Goal: Leave review/rating

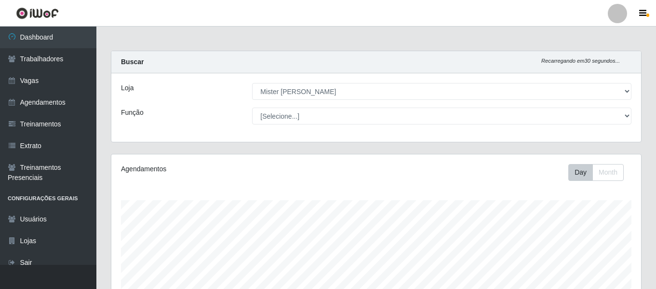
select select "535"
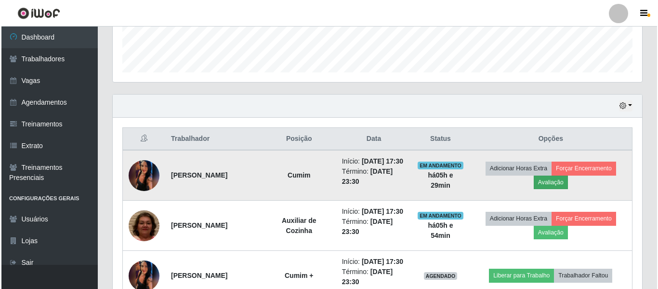
scroll to position [289, 0]
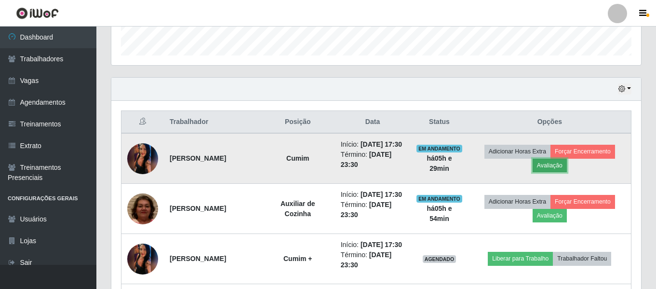
click at [563, 172] on button "Avaliação" at bounding box center [549, 165] width 34 height 13
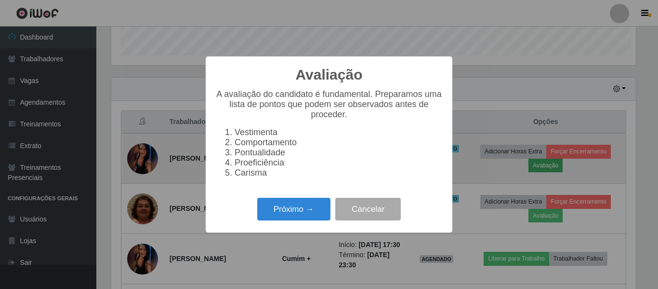
scroll to position [200, 525]
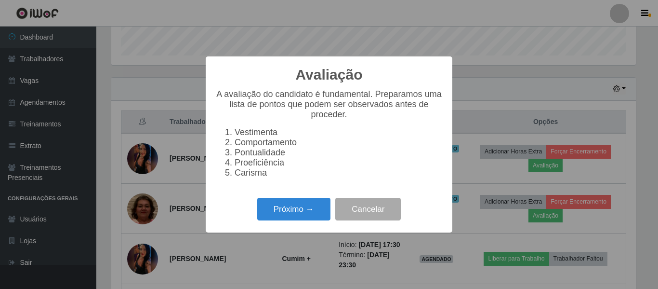
click at [256, 201] on div "Próximo → Cancelar" at bounding box center [328, 208] width 227 height 27
click at [265, 206] on button "Próximo →" at bounding box center [293, 209] width 73 height 23
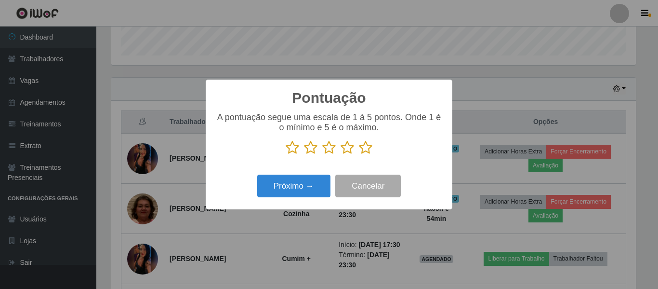
scroll to position [481645, 481320]
click at [364, 152] on icon at bounding box center [365, 147] width 13 height 14
click at [359, 155] on input "radio" at bounding box center [359, 155] width 0 height 0
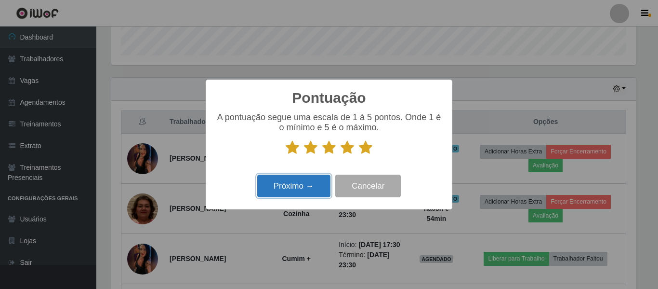
click at [297, 186] on button "Próximo →" at bounding box center [293, 185] width 73 height 23
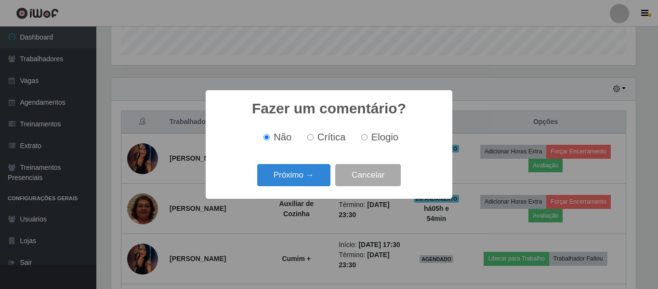
click at [362, 138] on input "Elogio" at bounding box center [364, 137] width 6 height 6
radio input "true"
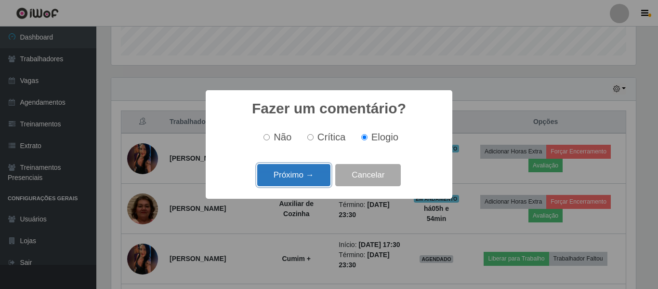
click at [293, 179] on button "Próximo →" at bounding box center [293, 175] width 73 height 23
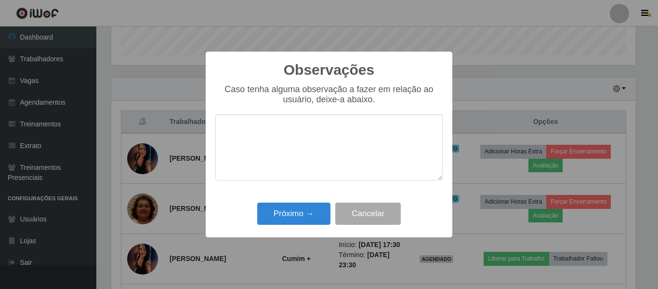
click at [322, 134] on textarea at bounding box center [328, 147] width 227 height 66
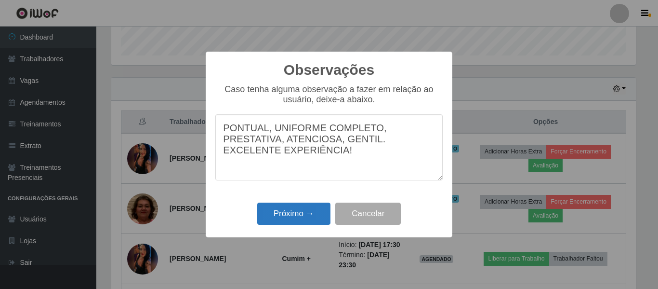
type textarea "PONTUAL, UNIFORME COMPLETO, PRESTATIVA, ATENCIOSA, GENTIL. EXCELENTE EXPERIÊNCI…"
click at [294, 216] on button "Próximo →" at bounding box center [293, 213] width 73 height 23
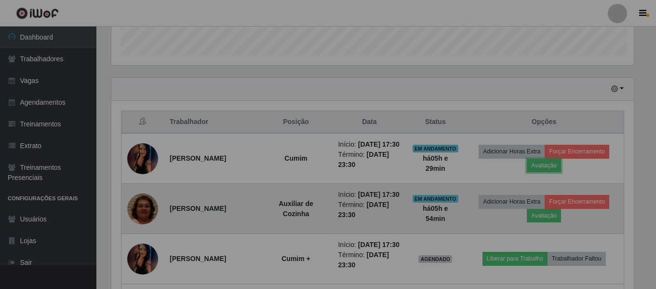
scroll to position [200, 530]
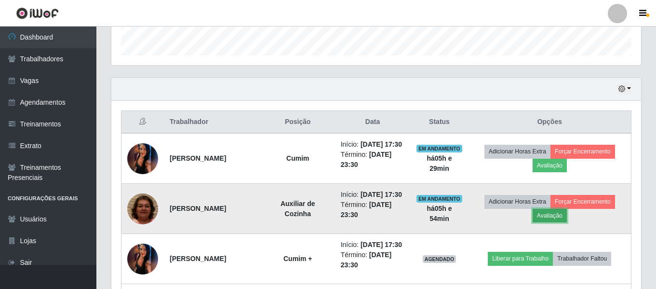
click at [553, 222] on button "Avaliação" at bounding box center [549, 215] width 34 height 13
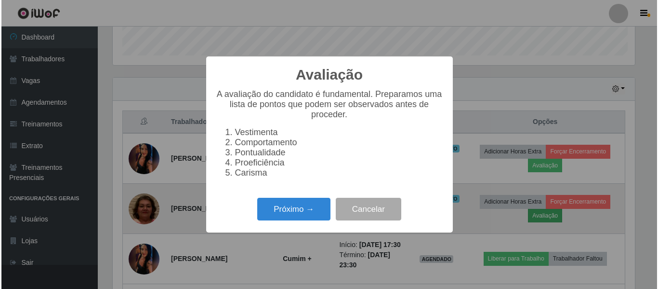
scroll to position [200, 525]
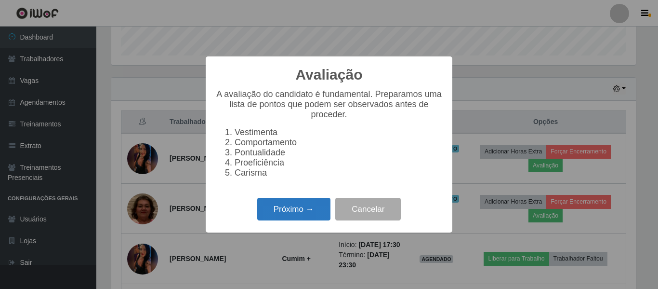
click at [283, 220] on button "Próximo →" at bounding box center [293, 209] width 73 height 23
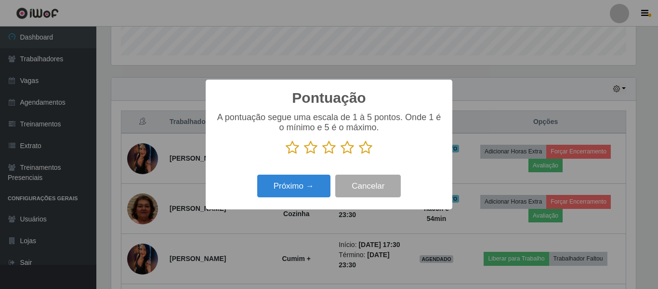
click at [367, 150] on icon at bounding box center [365, 147] width 13 height 14
click at [359, 155] on input "radio" at bounding box center [359, 155] width 0 height 0
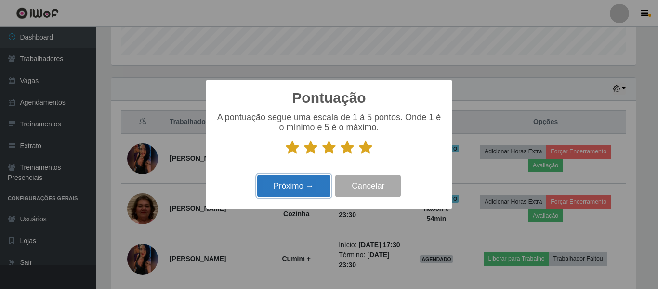
click at [299, 181] on button "Próximo →" at bounding box center [293, 185] width 73 height 23
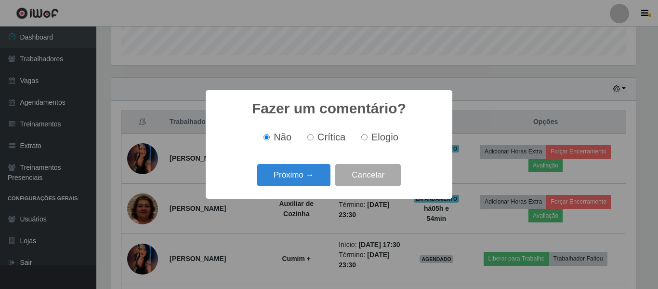
click at [362, 140] on input "Elogio" at bounding box center [364, 137] width 6 height 6
radio input "true"
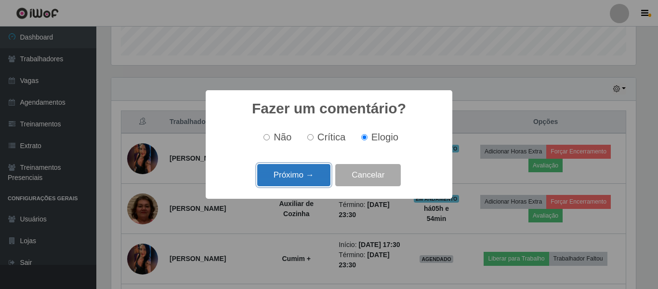
click at [311, 173] on button "Próximo →" at bounding box center [293, 175] width 73 height 23
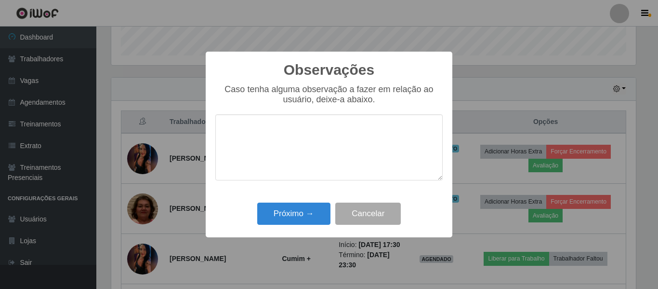
click at [314, 156] on textarea at bounding box center [328, 147] width 227 height 66
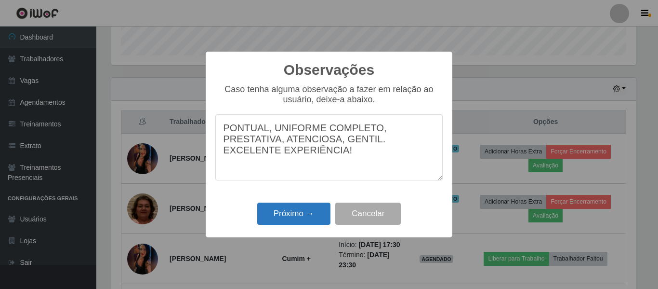
type textarea "PONTUAL, UNIFORME COMPLETO, PRESTATIVA, ATENCIOSA, GENTIL. EXCELENTE EXPERIÊNCI…"
click at [307, 215] on button "Próximo →" at bounding box center [293, 213] width 73 height 23
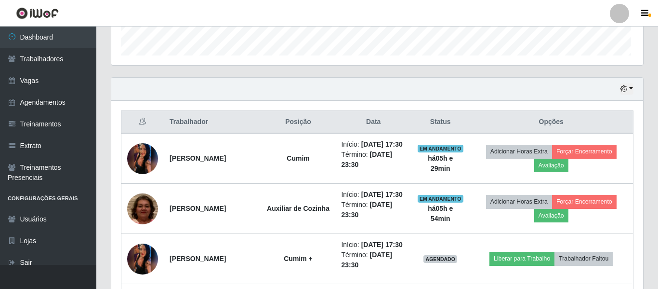
scroll to position [200, 530]
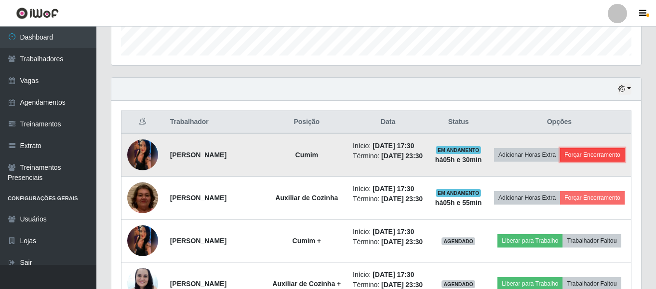
click at [588, 161] on button "Forçar Encerramento" at bounding box center [592, 154] width 65 height 13
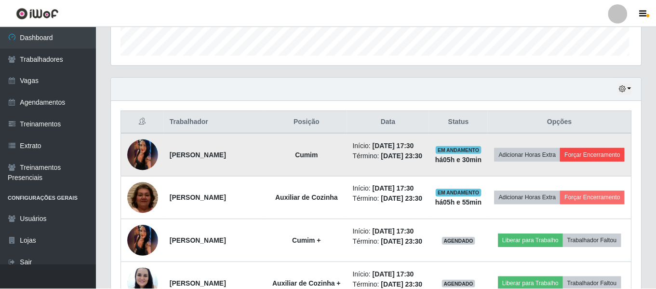
scroll to position [200, 525]
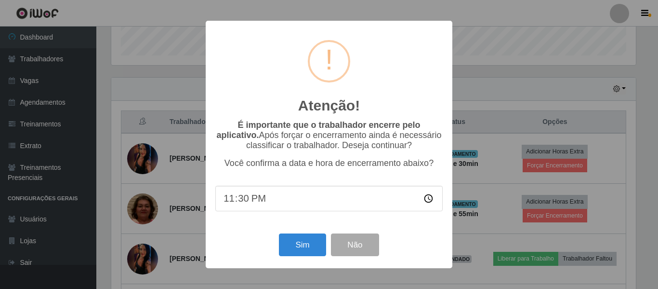
click at [248, 204] on input "23:30" at bounding box center [328, 199] width 227 height 26
click at [245, 204] on input "23:30" at bounding box center [328, 199] width 227 height 26
type input "23:25"
click at [299, 243] on button "Sim" at bounding box center [302, 244] width 47 height 23
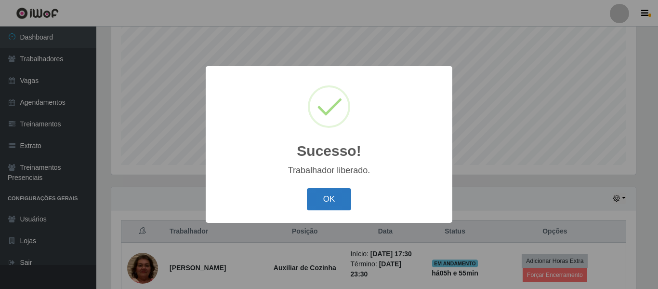
click at [324, 194] on button "OK" at bounding box center [329, 199] width 45 height 23
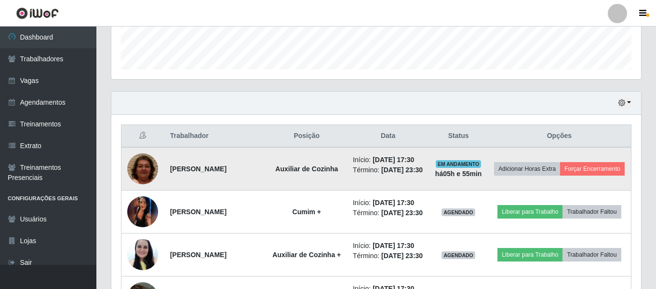
scroll to position [276, 0]
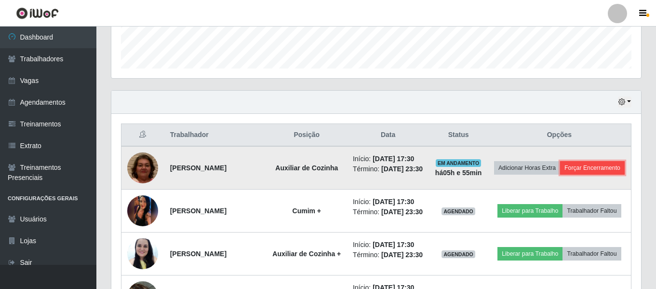
click at [582, 174] on button "Forçar Encerramento" at bounding box center [592, 167] width 65 height 13
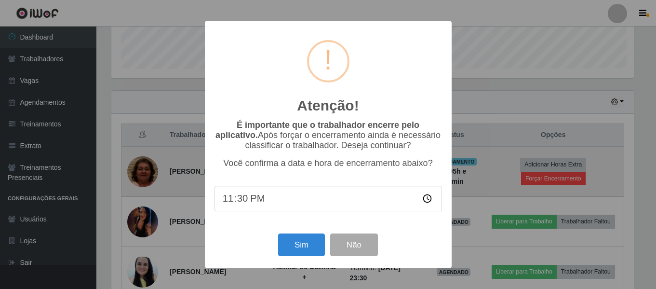
scroll to position [200, 525]
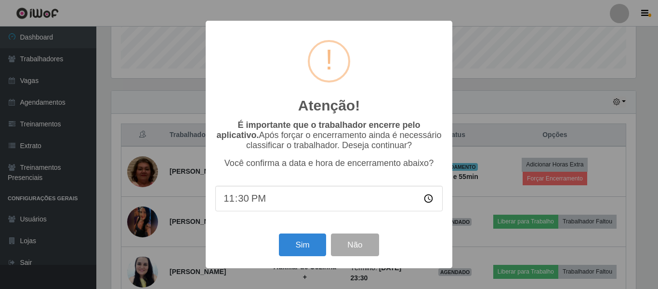
click at [244, 202] on input "23:30" at bounding box center [328, 199] width 227 height 26
type input "23:25"
click at [302, 252] on button "Sim" at bounding box center [302, 244] width 47 height 23
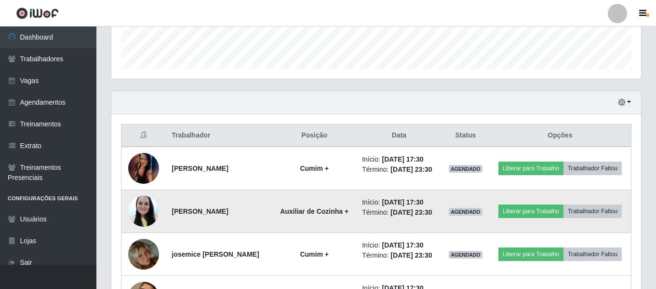
scroll to position [276, 0]
